Goal: Task Accomplishment & Management: Complete application form

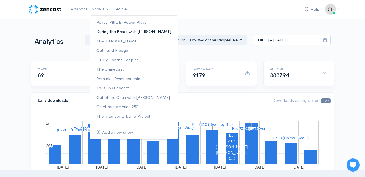
click at [104, 32] on link "During the Break with [PERSON_NAME]" at bounding box center [134, 32] width 88 height 10
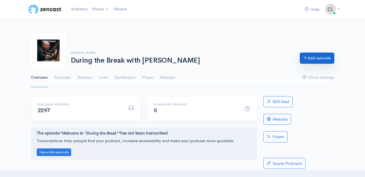
click at [312, 58] on link "Add episode" at bounding box center [317, 57] width 35 height 11
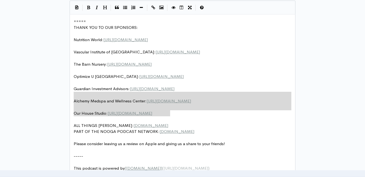
scroll to position [2, 0]
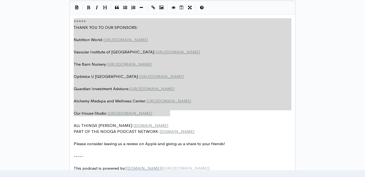
drag, startPoint x: 179, startPoint y: 111, endPoint x: 58, endPoint y: 12, distance: 156.5
type textarea "​===== THANK YOU TO OUR SPONSORS: Nutrition World: [URL][DOMAIN_NAME] Vascular …"
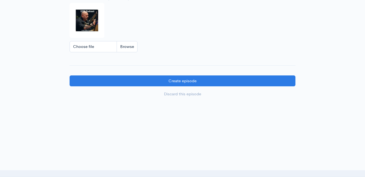
scroll to position [523, 0]
click at [127, 48] on input "Choose file" at bounding box center [104, 46] width 68 height 11
type input "C:\fakepath\450591796_1013938890741267_212763636491488363_n.jpg"
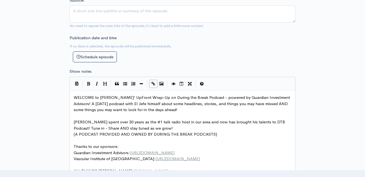
scroll to position [116, 0]
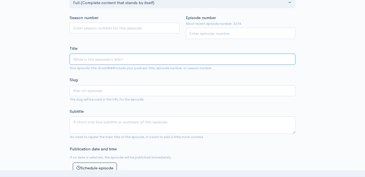
click at [118, 60] on input "Title" at bounding box center [183, 59] width 226 height 11
click at [80, 60] on input "Title" at bounding box center [183, 59] width 226 height 11
click at [100, 61] on input "Title" at bounding box center [183, 59] width 226 height 11
paste input "UpFront Wrap-Up with [PERSON_NAME]! Headlines and Opinions - [DATE] (Powered by…"
click at [135, 59] on input "UpFront Wrap-Up with [PERSON_NAME]! Headlines and Opinions - [DATE] (Powered by…" at bounding box center [183, 59] width 226 height 11
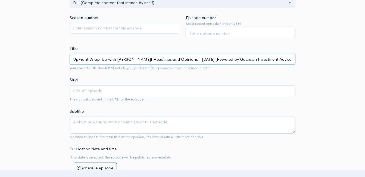
type input "UpFront Wrap-Up with [PERSON_NAME] ! Headlines and Opinions - [DATE] (Powered b…"
type input "upfront-wrap-up-with-[PERSON_NAME]-styles-headlines-and-opinions-82525-powered-…"
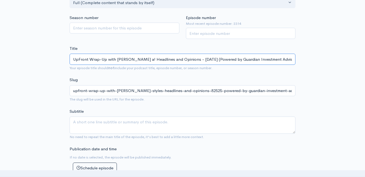
type input "UpFront Wrap-Up with [PERSON_NAME] an! Headlines and Opinions - [DATE] (Powered…"
type input "upfront-wrap-up-with-[PERSON_NAME]-an-headlines-and-opinions-82525-powered-by-g…"
type input "UpFront Wrap-Up with [PERSON_NAME] and! Headlines and Opinions - [DATE] (Powere…"
type input "upfront-wrap-up-with-[PERSON_NAME]-and-headlines-and-opinions-82525-powered-by-…"
type input "UpFront Wrap-Up with [PERSON_NAME] and C! Headlines and Opinions - [DATE] (Powe…"
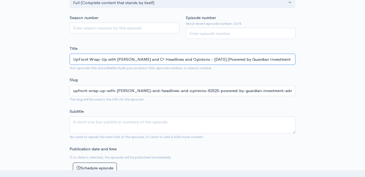
type input "upfront-wrap-up-with-[PERSON_NAME]-and-c-headlines-and-opinions-82525-powered-b…"
type input "UpFront Wrap-Up with [PERSON_NAME] and Cli! Headlines and Opinions - [DATE] (Po…"
type input "upfront-wrap-up-with-[PERSON_NAME]-and-cli-headlines-and-opinions-82525-powered…"
type input "UpFront Wrap-Up with [PERSON_NAME] and [PERSON_NAME]! Headlines and Opinions - …"
type input "upfront-wrap-up-with-[PERSON_NAME]-and-clin-headlines-and-opinions-82525-powere…"
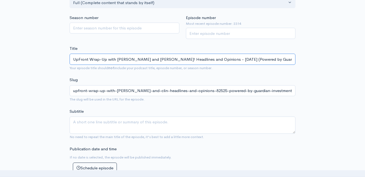
type input "UpFront Wrap-Up with [PERSON_NAME] and [PERSON_NAME]! Headlines and Opinions - …"
type input "upfront-wrap-up-with-[PERSON_NAME]-and-[PERSON_NAME]-headlines-and-opinions-825…"
type input "UpFront Wrap-Up with [PERSON_NAME] and [PERSON_NAME]! Headlines and Opinions - …"
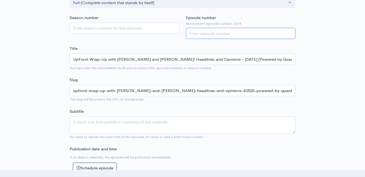
click at [205, 35] on input "Episode number" at bounding box center [241, 33] width 110 height 11
type input "2315"
click at [170, 38] on div "Season number" at bounding box center [124, 27] width 116 height 24
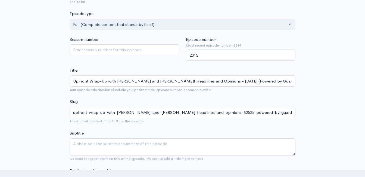
scroll to position [34, 0]
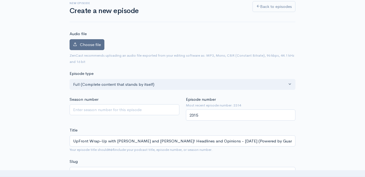
click at [98, 44] on span "Choose file" at bounding box center [90, 44] width 21 height 5
click at [0, 0] on input "Choose file" at bounding box center [0, 0] width 0 height 0
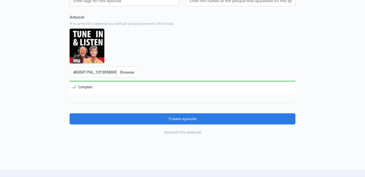
scroll to position [550, 0]
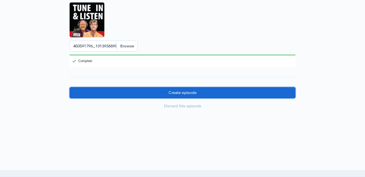
click at [184, 98] on input "Create episode" at bounding box center [183, 92] width 226 height 11
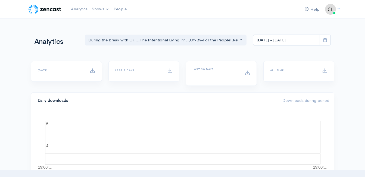
click at [0, 0] on link "The [PERSON_NAME]" at bounding box center [0, 0] width 0 height 0
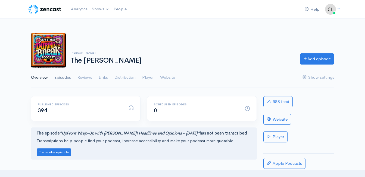
click at [63, 77] on link "Episodes" at bounding box center [62, 78] width 17 height 20
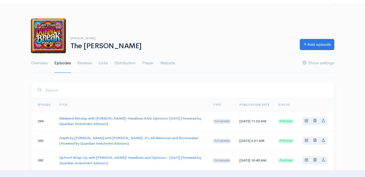
scroll to position [27, 0]
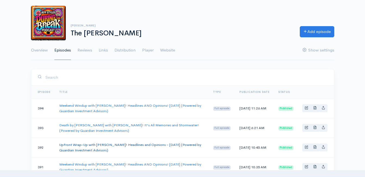
click at [78, 144] on link "UpFront Wrap-Up with Jeff Styles! Headlines and Opinions - 8/18/25 (Powered by …" at bounding box center [130, 147] width 142 height 10
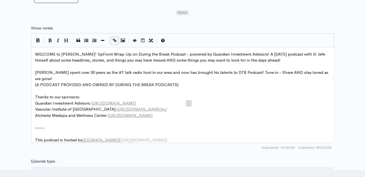
scroll to position [2, 0]
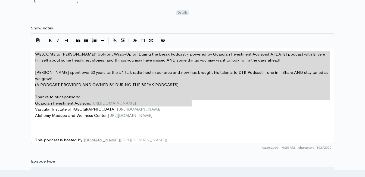
drag, startPoint x: 186, startPoint y: 104, endPoint x: 30, endPoint y: 51, distance: 165.2
type textarea "WELCOME to Jeff Styles' UpFront Wrap-Up on During the Break Podcast - powered b…"
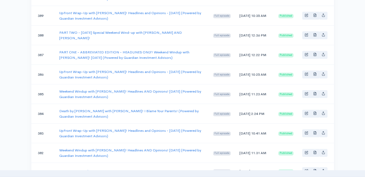
scroll to position [27, 0]
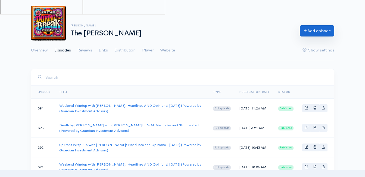
click at [310, 33] on link "Add episode" at bounding box center [317, 30] width 35 height 11
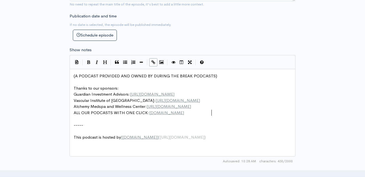
scroll to position [2, 0]
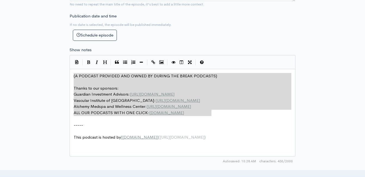
drag, startPoint x: 221, startPoint y: 110, endPoint x: 62, endPoint y: 60, distance: 165.9
type textarea "​(A PODCAST PROVIDED AND OWNED BY DURING THE BREAK PODCASTS) Thanks to our spon…"
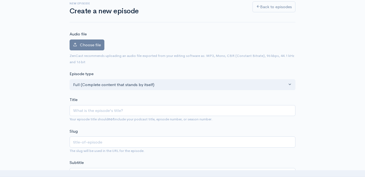
scroll to position [27, 0]
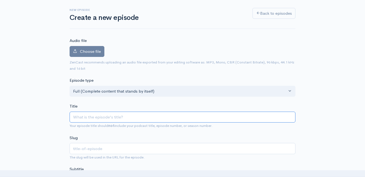
click at [109, 117] on input "Title" at bounding box center [183, 116] width 226 height 11
type input "U"
type input "u"
type input "Up"
type input "up"
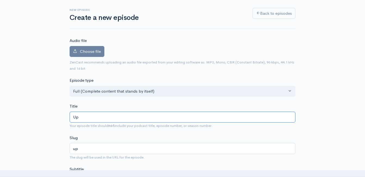
type input "UpFront Wrap-Up with Jeff Styles! Headlines and Opinions - 7/29/24"
type input "upfront-wrap-up-with-jeff-styles-headlines-and-opinions-72924"
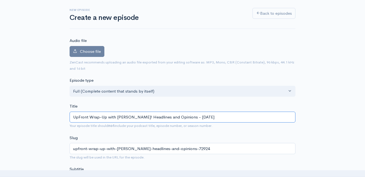
drag, startPoint x: 204, startPoint y: 116, endPoint x: 186, endPoint y: 118, distance: 17.7
click at [186, 118] on input "UpFront Wrap-Up with Jeff Styles! Headlines and Opinions - 7/29/24" at bounding box center [183, 116] width 226 height 11
type input "UpFront Wrap-Up with Jeff Styles! Headlines and Opinions - \"
type input "upfront-wrap-up-with-jeff-styles-headlines-and-opinions"
type input "UpFront Wrap-Up with Jeff Styles! Headlines and Opinions - \8"
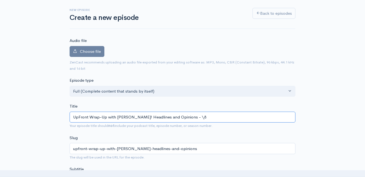
type input "upfront-wrap-up-with-jeff-styles-headlines-and-opinions-8"
type input "UpFront Wrap-Up with Jeff Styles! Headlines and Opinions - \"
type input "upfront-wrap-up-with-jeff-styles-headlines-and-opinions"
type input "UpFront Wrap-Up with Jeff Styles! Headlines and Opinions - 8"
type input "upfront-wrap-up-with-jeff-styles-headlines-and-opinions-8"
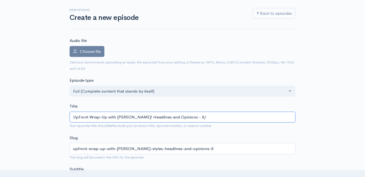
type input "UpFront Wrap-Up with Jeff Styles! Headlines and Opinions - 8/18/25 (Powered by …"
type input "upfront-wrap-up-with-jeff-styles-headlines-and-opinions-81825-powered-by-guardi…"
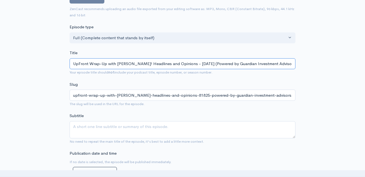
scroll to position [76, 0]
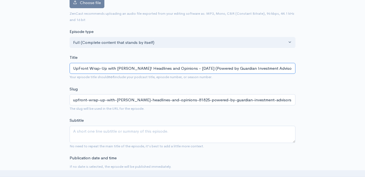
click at [194, 69] on input "UpFront Wrap-Up with Jeff Styles! Headlines and Opinions - 8/18/25 (Powered by …" at bounding box center [183, 68] width 226 height 11
type input "UpFront Wrap-Up with Jeff Styles! Headlines and Opinions - 8/1/25 (Powered by G…"
type input "upfront-wrap-up-with-jeff-styles-headlines-and-opinions-8125-powered-by-guardia…"
type input "UpFront Wrap-Up with Jeff Styles! Headlines and Opinions - 8//25 (Powered by Gu…"
type input "upfront-wrap-up-with-jeff-styles-headlines-and-opinions-825-powered-by-guardian…"
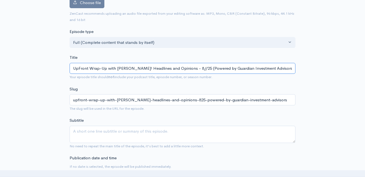
type input "UpFront Wrap-Up with Jeff Styles! Headlines and Opinions - 8/2/25 (Powered by G…"
type input "upfront-wrap-up-with-jeff-styles-headlines-and-opinions-8225-powered-by-guardia…"
type input "UpFront Wrap-Up with [PERSON_NAME]! Headlines and Opinions - [DATE] (Powered by…"
type input "upfront-wrap-up-with-[PERSON_NAME]-styles-headlines-and-opinions-82525-powered-…"
click at [175, 68] on input "UpFront Wrap-Up with [PERSON_NAME]! Headlines and Opinions - [DATE] (Powered by…" at bounding box center [183, 68] width 226 height 11
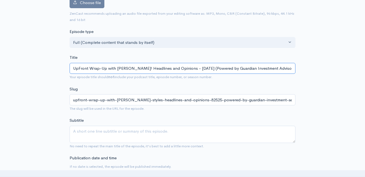
click at [175, 68] on input "UpFront Wrap-Up with [PERSON_NAME]! Headlines and Opinions - [DATE] (Powered by…" at bounding box center [183, 68] width 226 height 11
type input "UpFront Wrap-Up with [PERSON_NAME]! Headlines and Opinions - [DATE] (Powered by…"
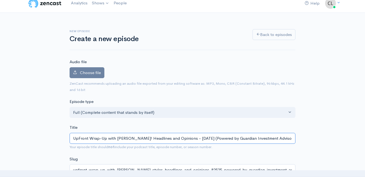
scroll to position [0, 0]
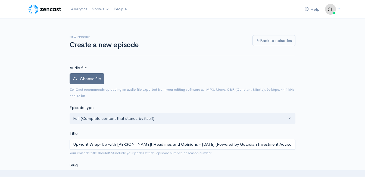
click at [97, 79] on span "Choose file" at bounding box center [90, 78] width 21 height 5
click at [0, 0] on input "Choose file" at bounding box center [0, 0] width 0 height 0
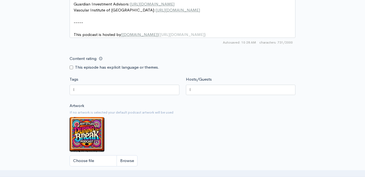
scroll to position [462, 0]
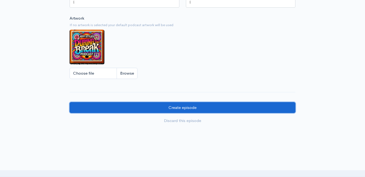
click at [180, 111] on input "Create episode" at bounding box center [183, 107] width 226 height 11
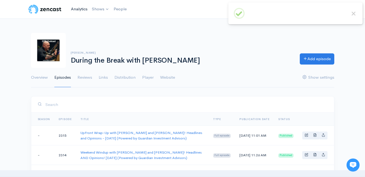
click at [82, 9] on link "Analytics" at bounding box center [79, 9] width 21 height 12
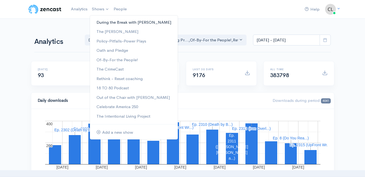
click at [99, 20] on link "During the Break with [PERSON_NAME]" at bounding box center [134, 23] width 88 height 10
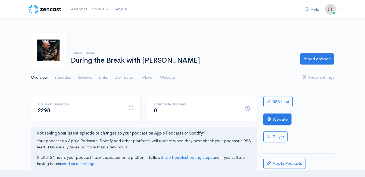
click at [275, 123] on link "Website" at bounding box center [277, 119] width 28 height 11
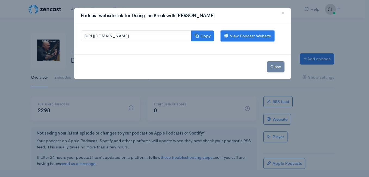
click at [241, 39] on link "View Podcast Website" at bounding box center [248, 35] width 54 height 11
